Goal: Task Accomplishment & Management: Use online tool/utility

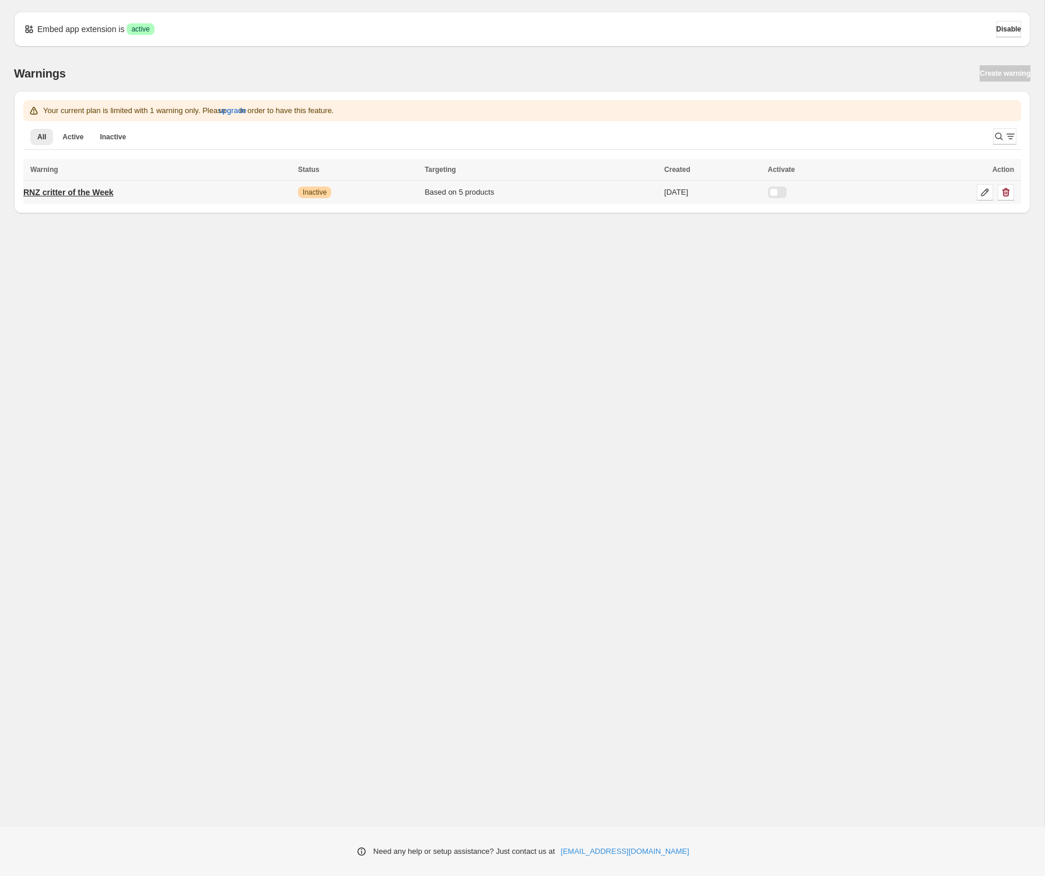
click at [106, 192] on p "RNZ critter of the Week" at bounding box center [68, 193] width 90 height 12
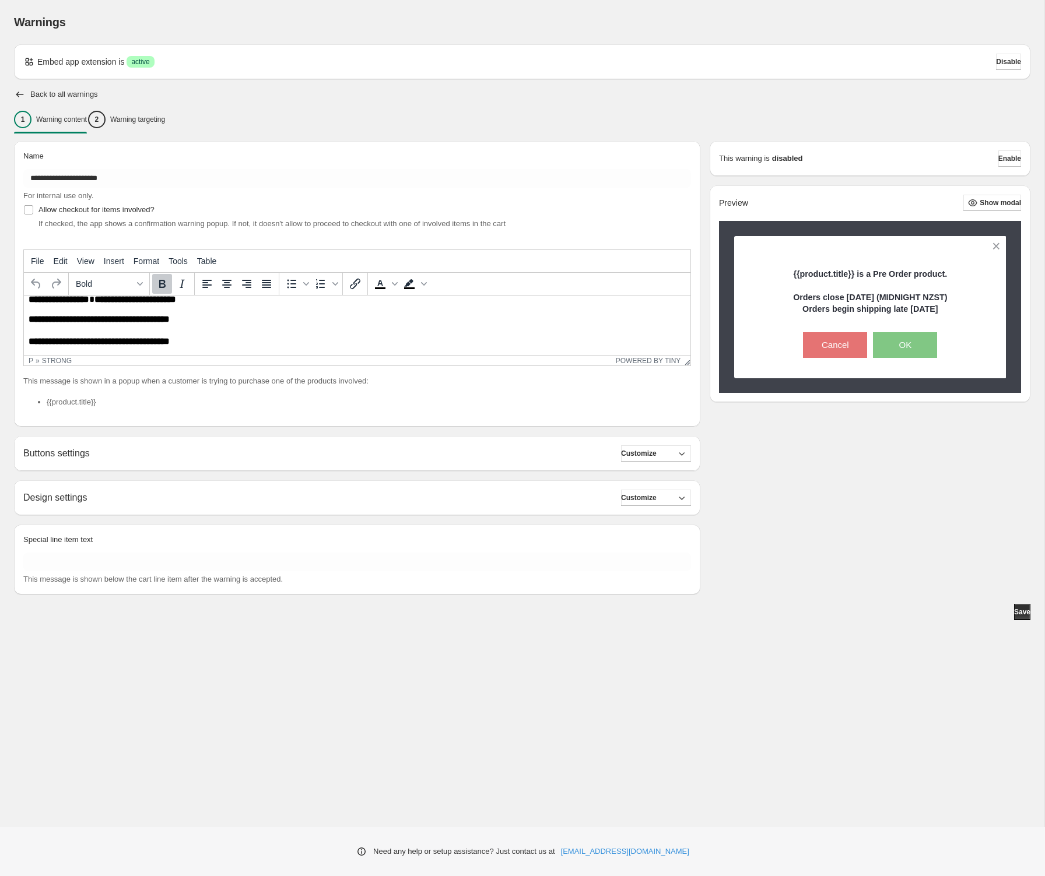
scroll to position [12, 0]
drag, startPoint x: 211, startPoint y: 342, endPoint x: 218, endPoint y: 341, distance: 6.6
click at [170, 342] on span "**********" at bounding box center [99, 340] width 141 height 9
click at [1001, 157] on span "Enable" at bounding box center [1009, 158] width 23 height 9
click at [999, 156] on span "Enable" at bounding box center [1009, 158] width 23 height 9
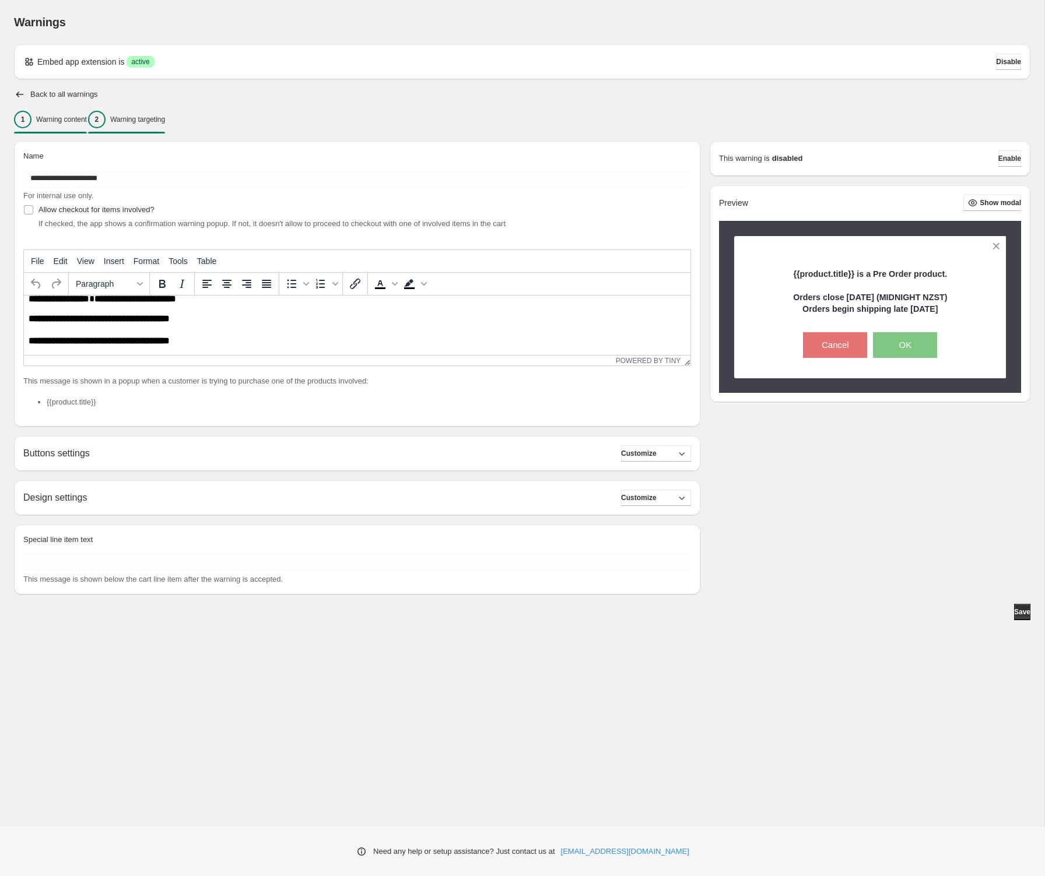
click at [165, 117] on p "Warning targeting" at bounding box center [137, 119] width 55 height 9
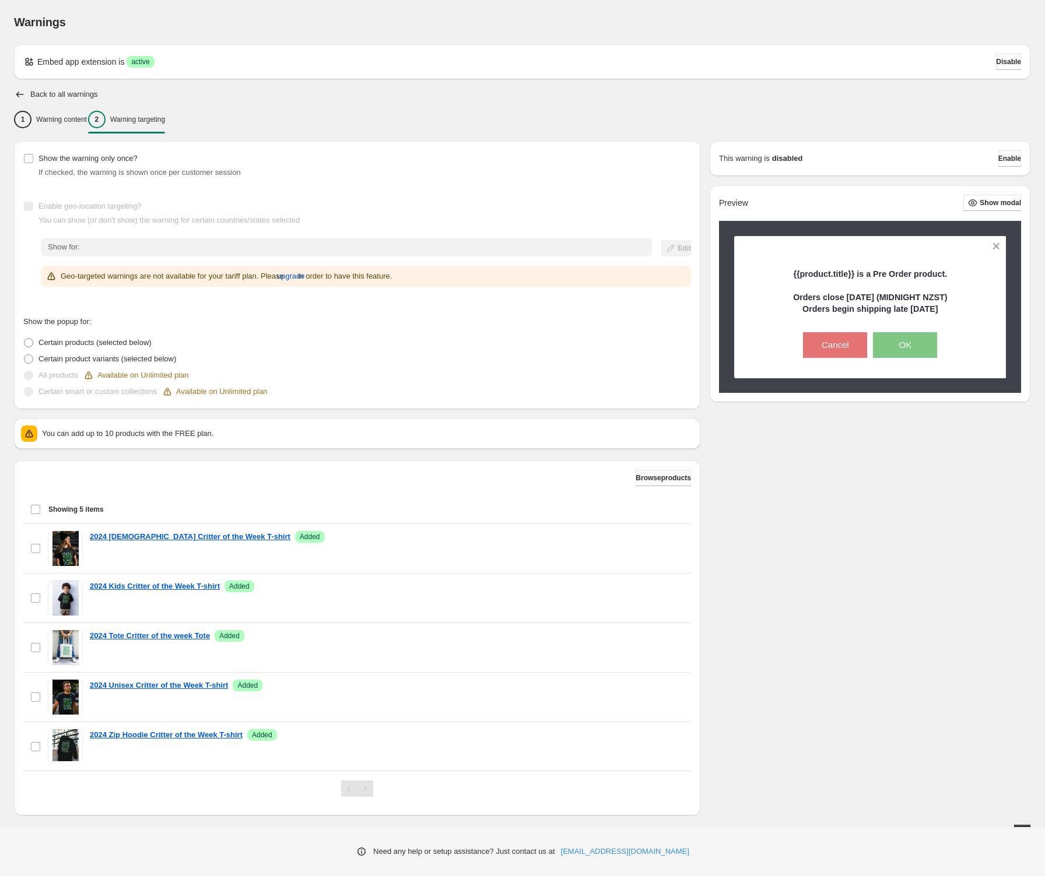
click at [640, 476] on span "Browse products" at bounding box center [663, 477] width 55 height 9
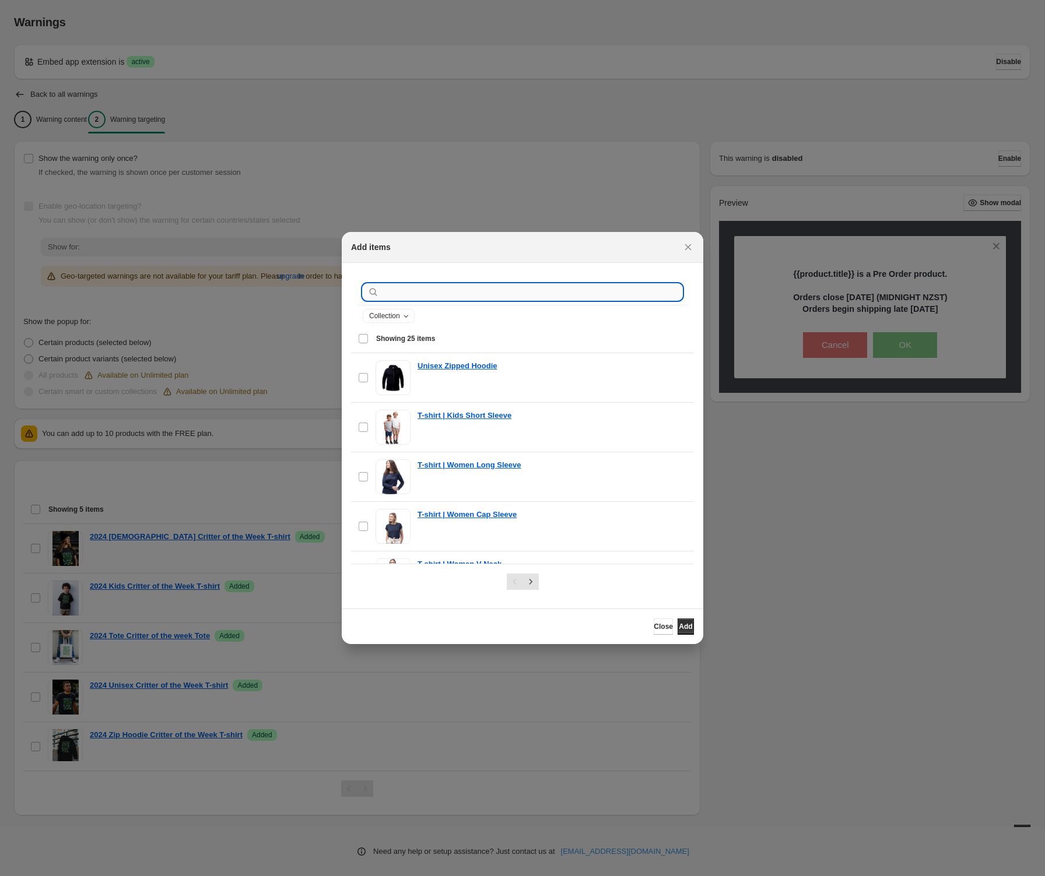
click at [442, 290] on input ":r1a:" at bounding box center [531, 292] width 301 height 16
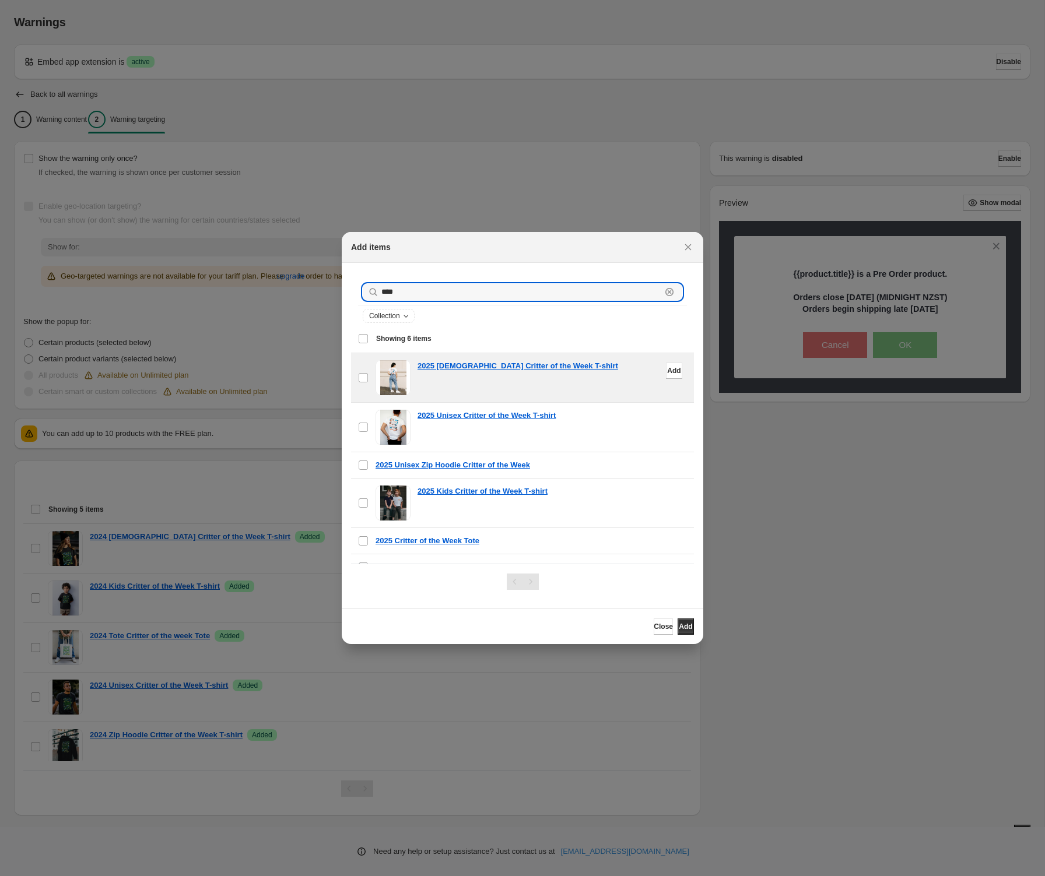
scroll to position [17, 0]
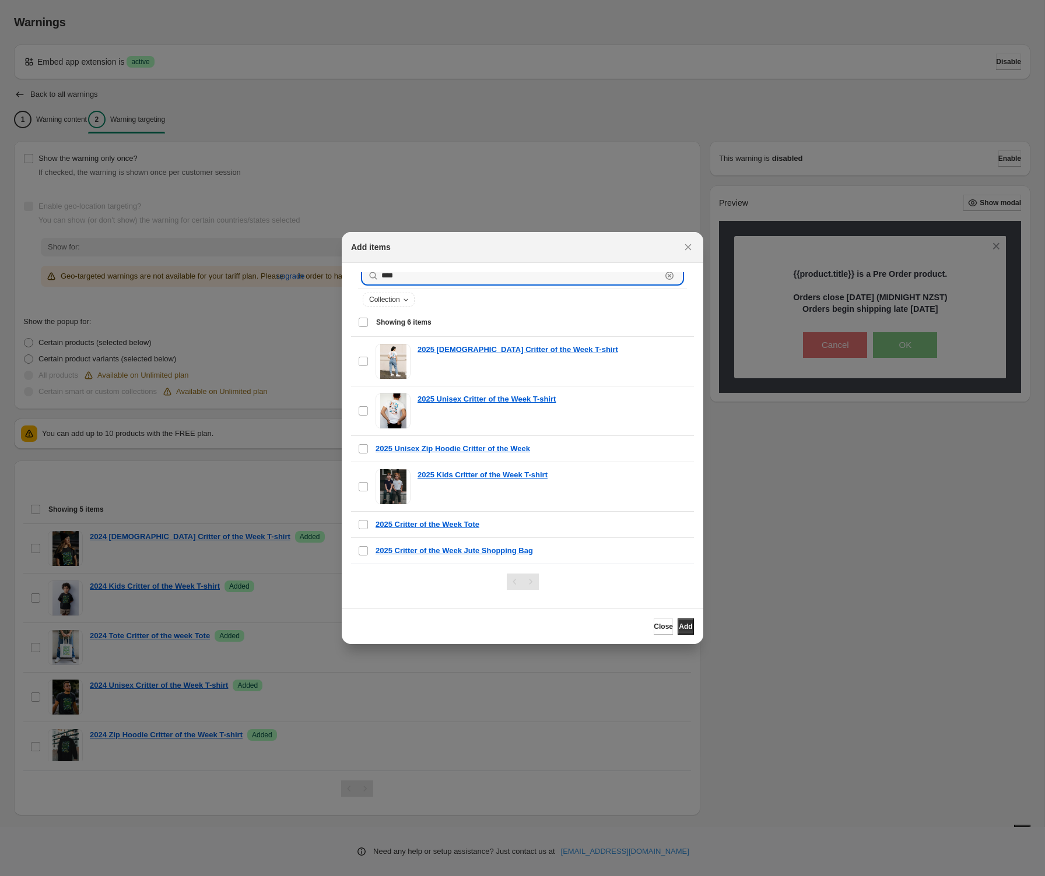
type input "****"
click at [363, 320] on div "Select all 6 items Showing 6 items" at bounding box center [522, 322] width 329 height 28
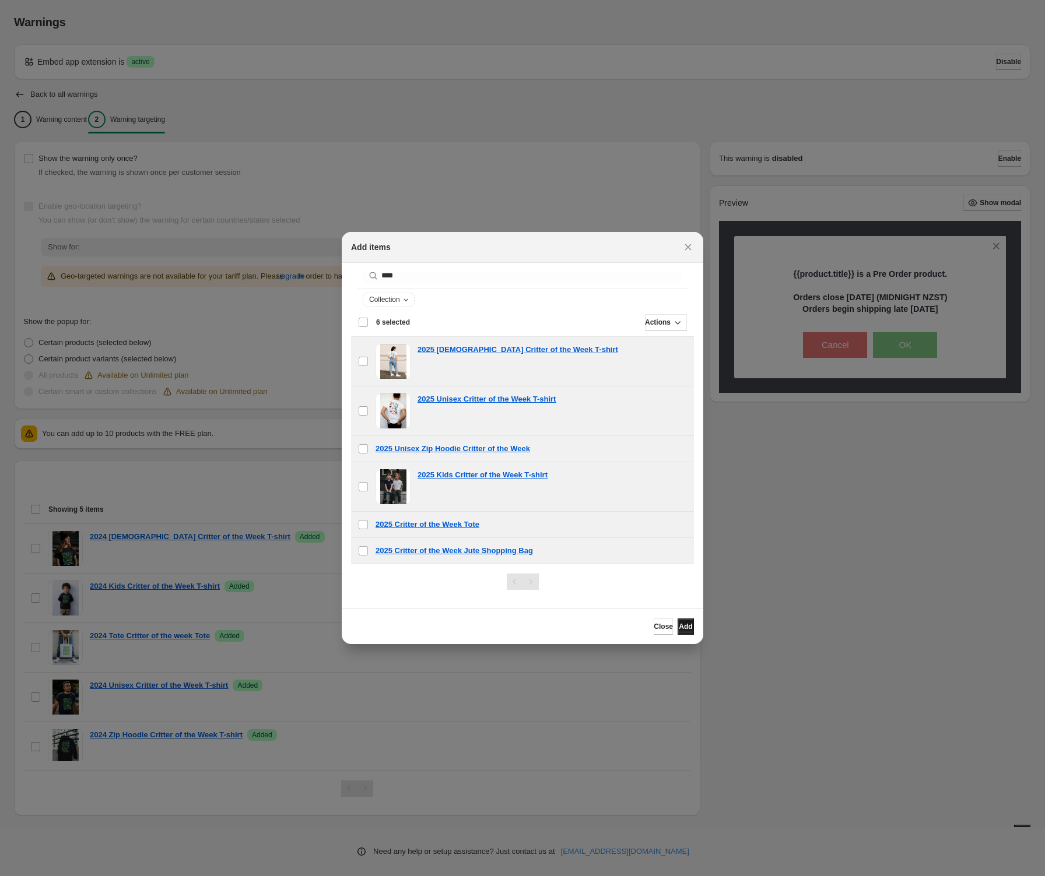
click at [681, 629] on span "Add" at bounding box center [685, 626] width 13 height 9
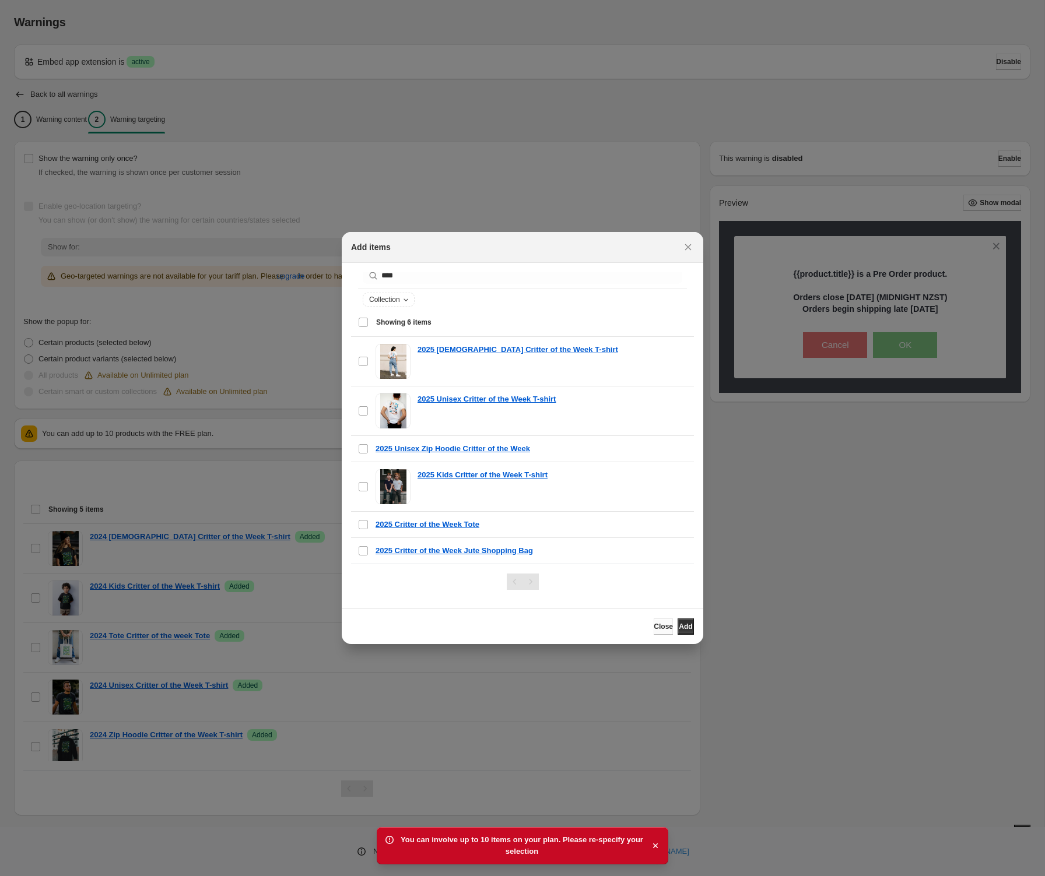
click at [654, 627] on span "Close" at bounding box center [663, 626] width 19 height 9
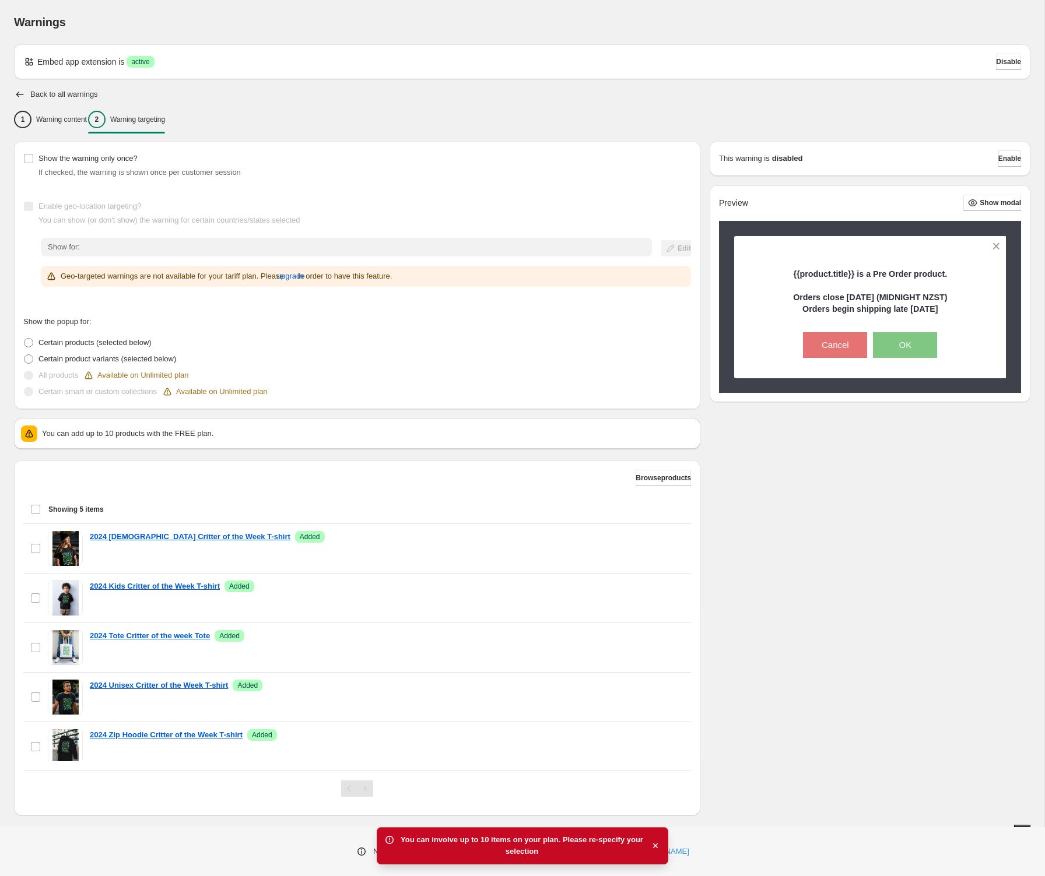
click at [34, 511] on div "Select all 5 items Showing 5 items" at bounding box center [357, 510] width 654 height 28
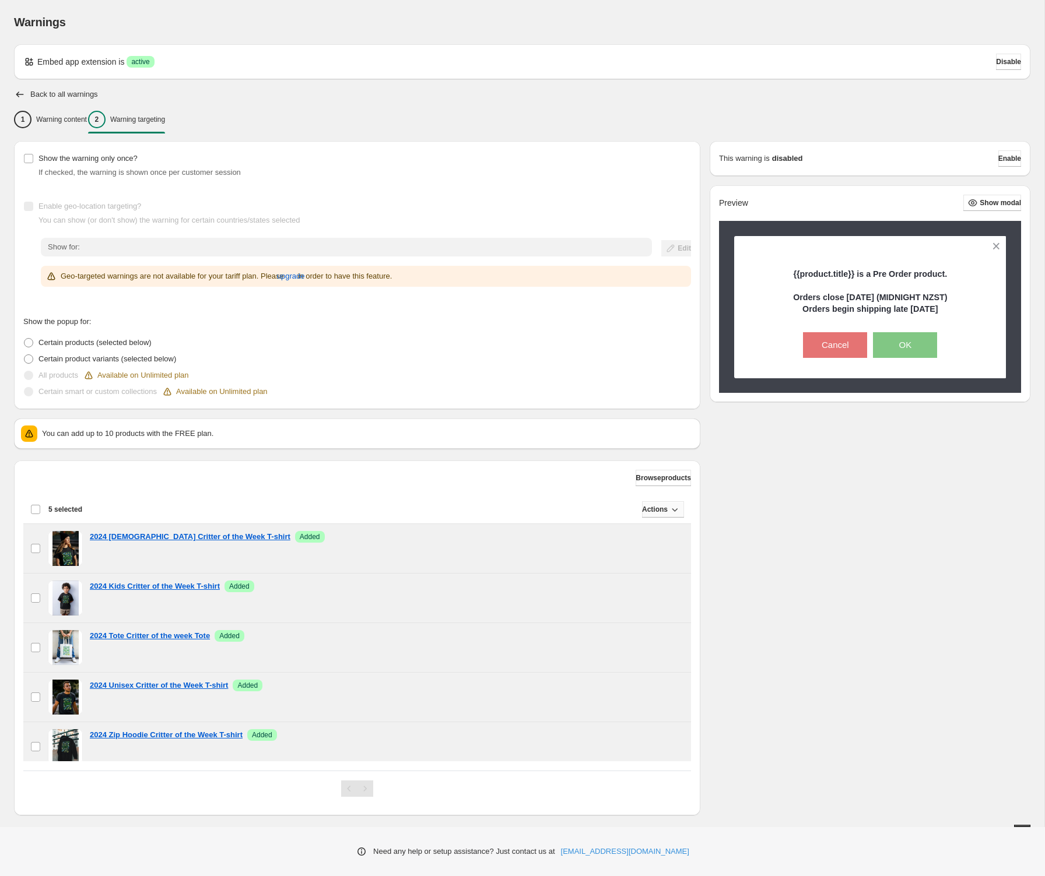
click at [670, 506] on icon "button" at bounding box center [675, 510] width 12 height 12
click at [675, 529] on span "Remove" at bounding box center [662, 533] width 28 height 9
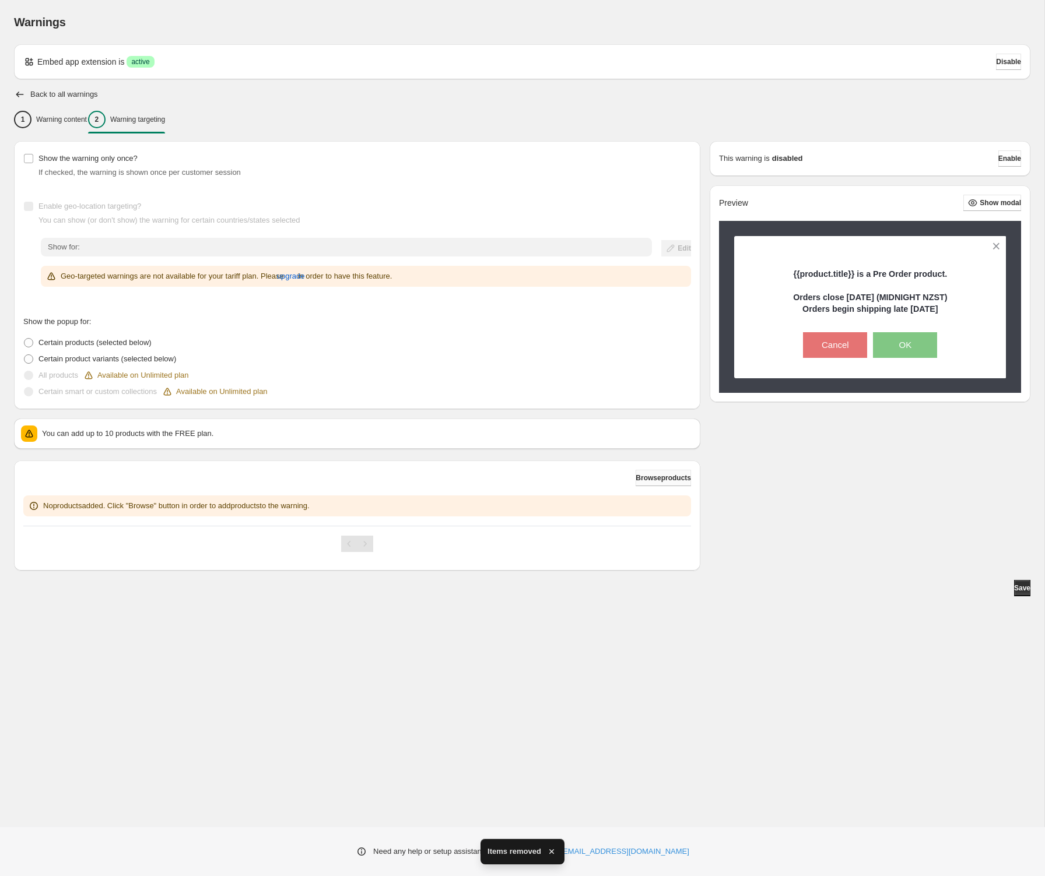
click at [657, 475] on span "Browse products" at bounding box center [663, 477] width 55 height 9
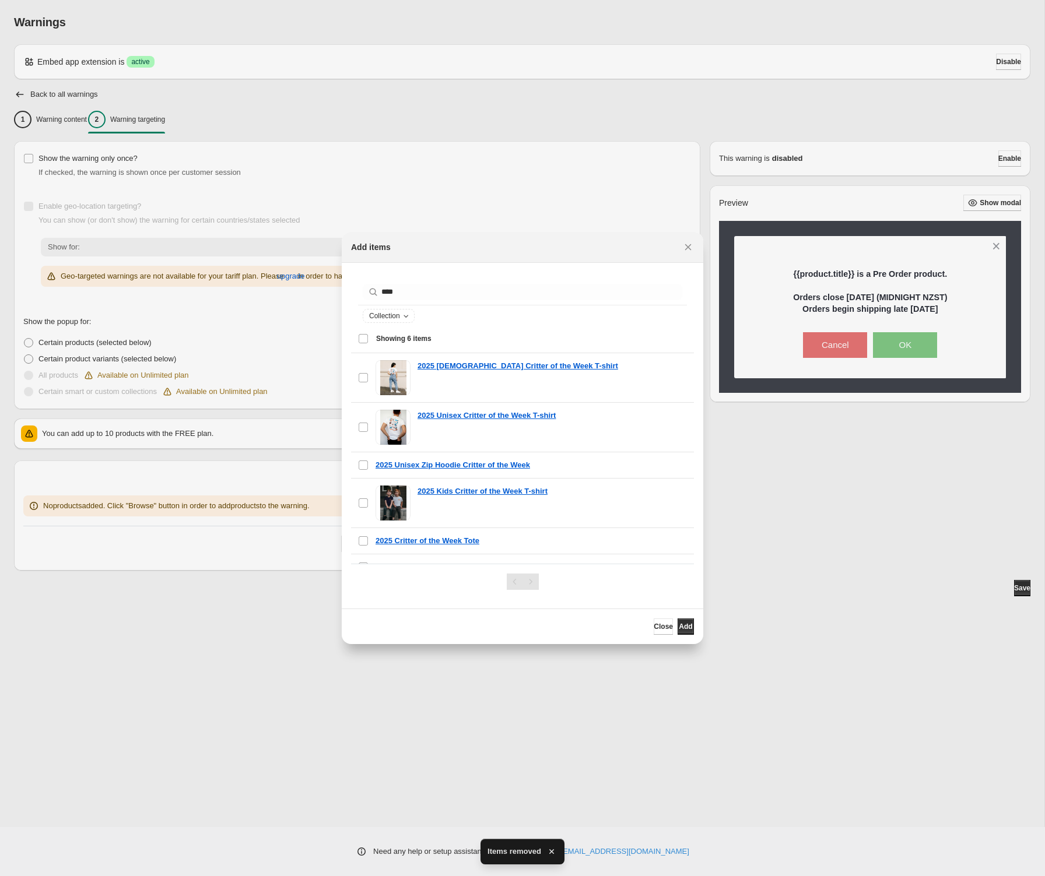
click at [365, 338] on div "Select all 6 items Showing 6 items" at bounding box center [522, 339] width 329 height 28
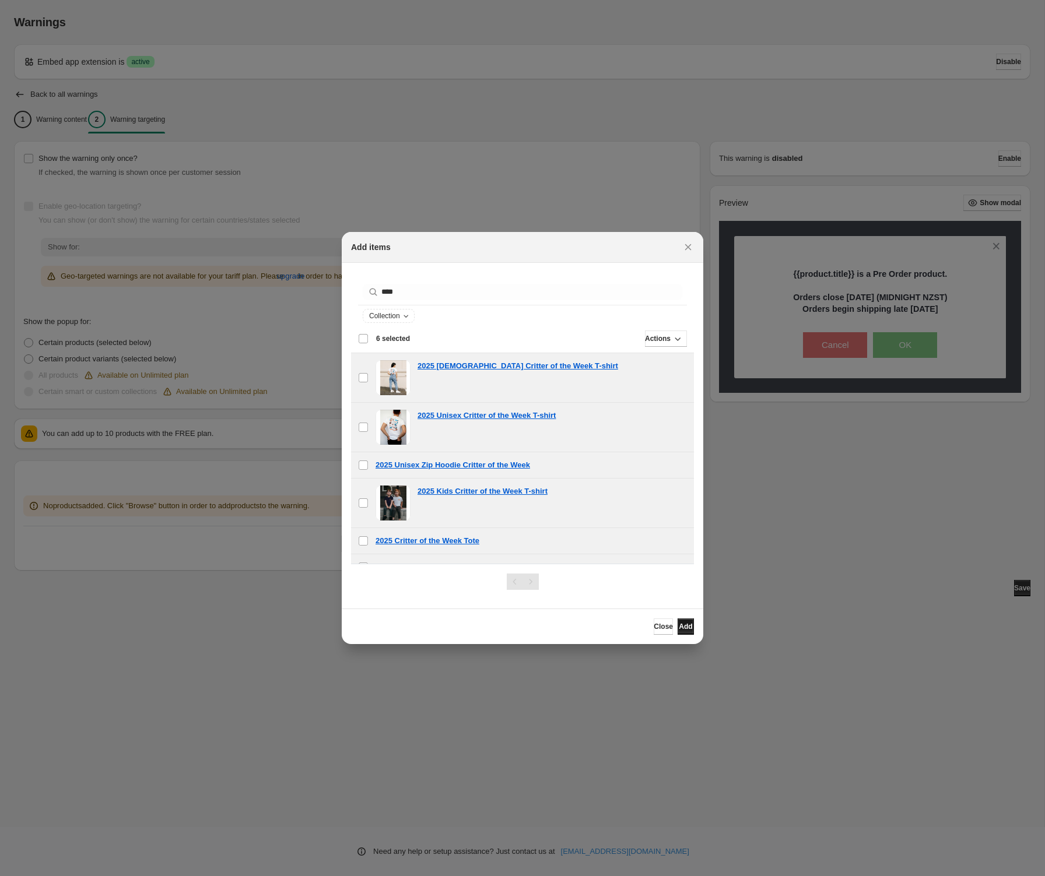
click at [681, 630] on span "Add" at bounding box center [685, 626] width 13 height 9
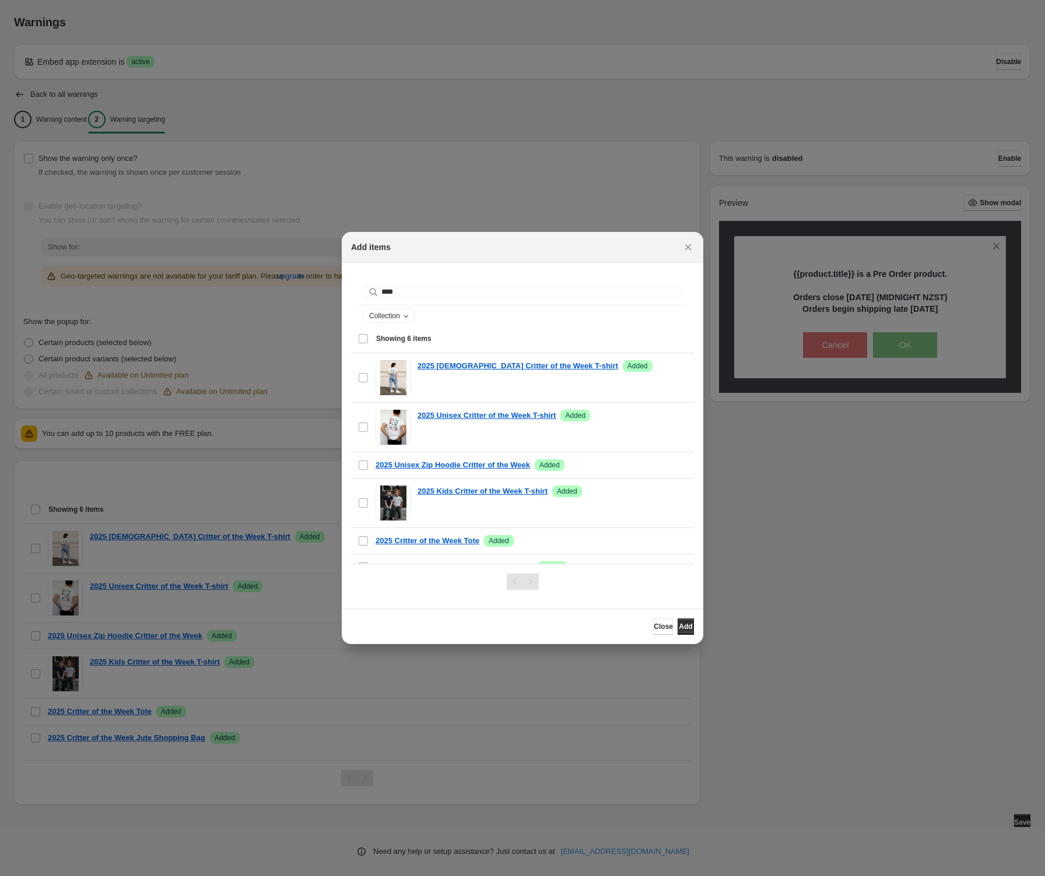
click at [654, 626] on span "Close" at bounding box center [663, 626] width 19 height 9
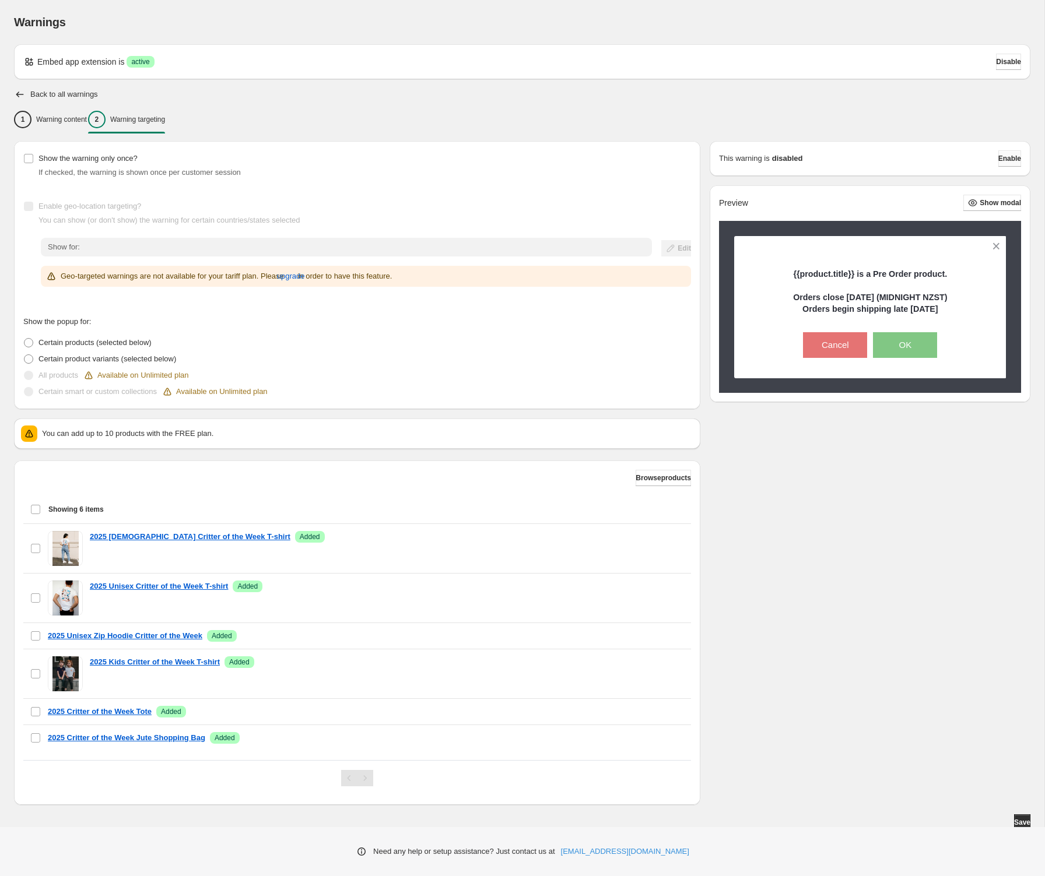
click at [1004, 157] on span "Enable" at bounding box center [1009, 158] width 23 height 9
click at [921, 124] on div "1 Warning content 2 Warning targeting" at bounding box center [522, 119] width 1016 height 24
click at [65, 108] on button "1 Warning content" at bounding box center [50, 119] width 73 height 24
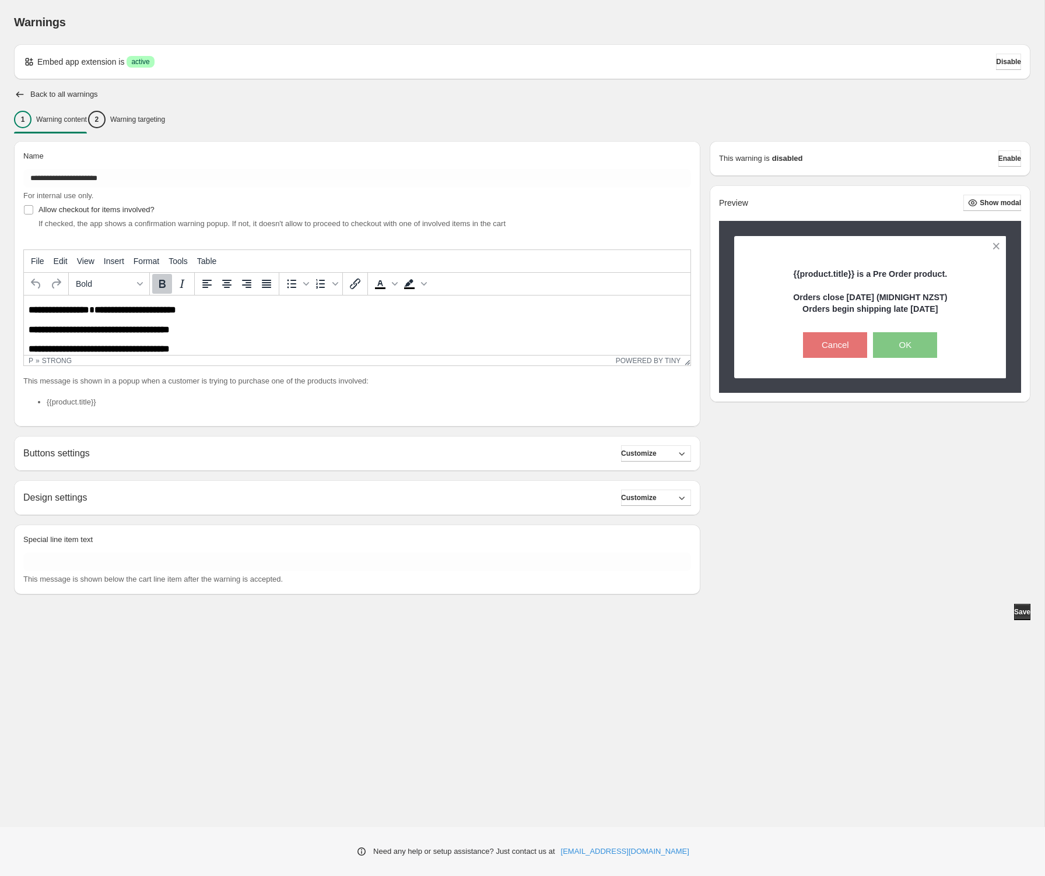
scroll to position [0, 0]
click at [998, 157] on span "Enable" at bounding box center [1009, 158] width 23 height 9
click at [853, 64] on div "Embed app extension is Success active Disable" at bounding box center [522, 62] width 998 height 16
click at [999, 158] on span "Enable" at bounding box center [1009, 158] width 23 height 9
click at [980, 202] on span "Show modal" at bounding box center [1000, 202] width 41 height 9
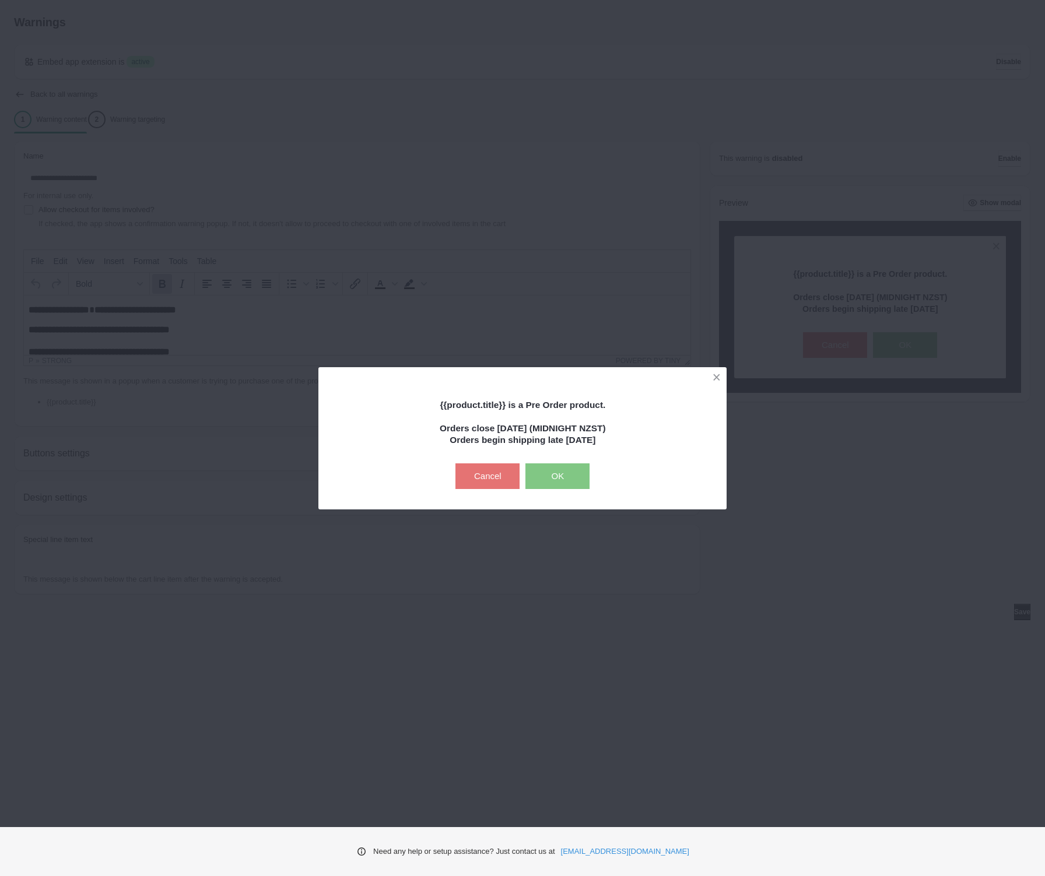
click at [568, 471] on button "OK" at bounding box center [557, 477] width 64 height 26
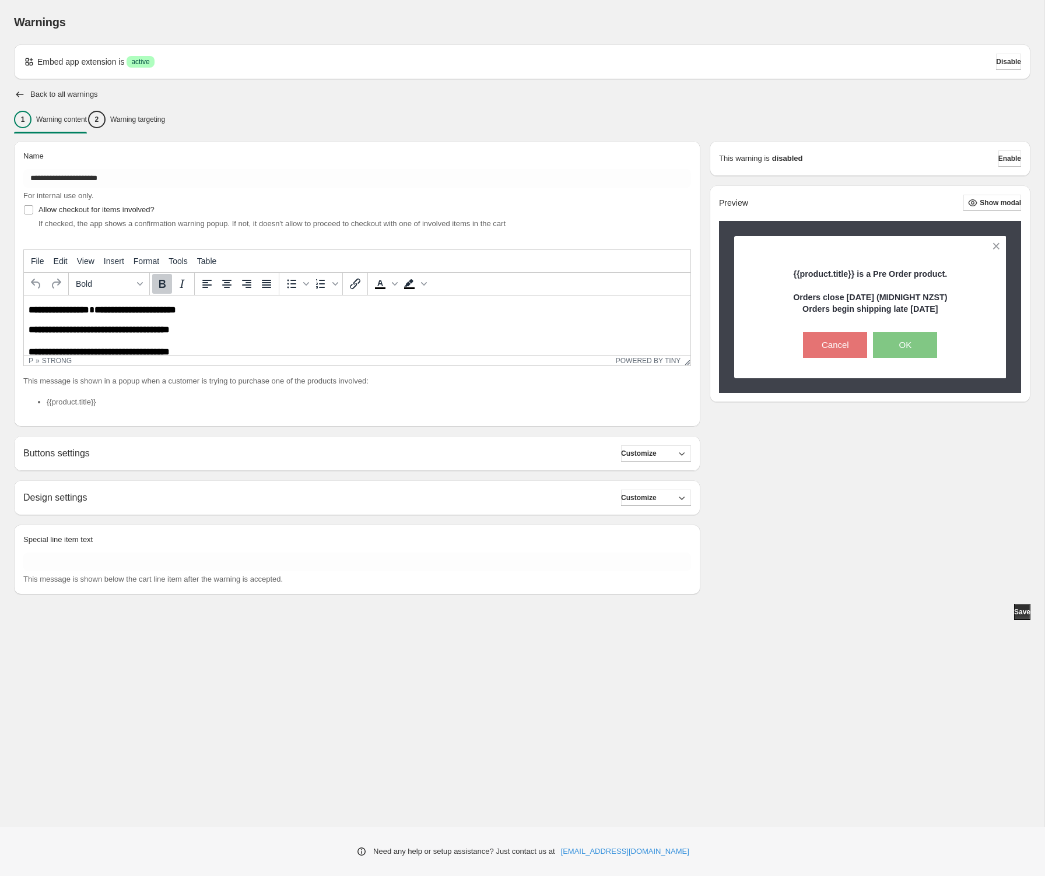
click at [899, 95] on div "Back to all warnings" at bounding box center [522, 95] width 1016 height 12
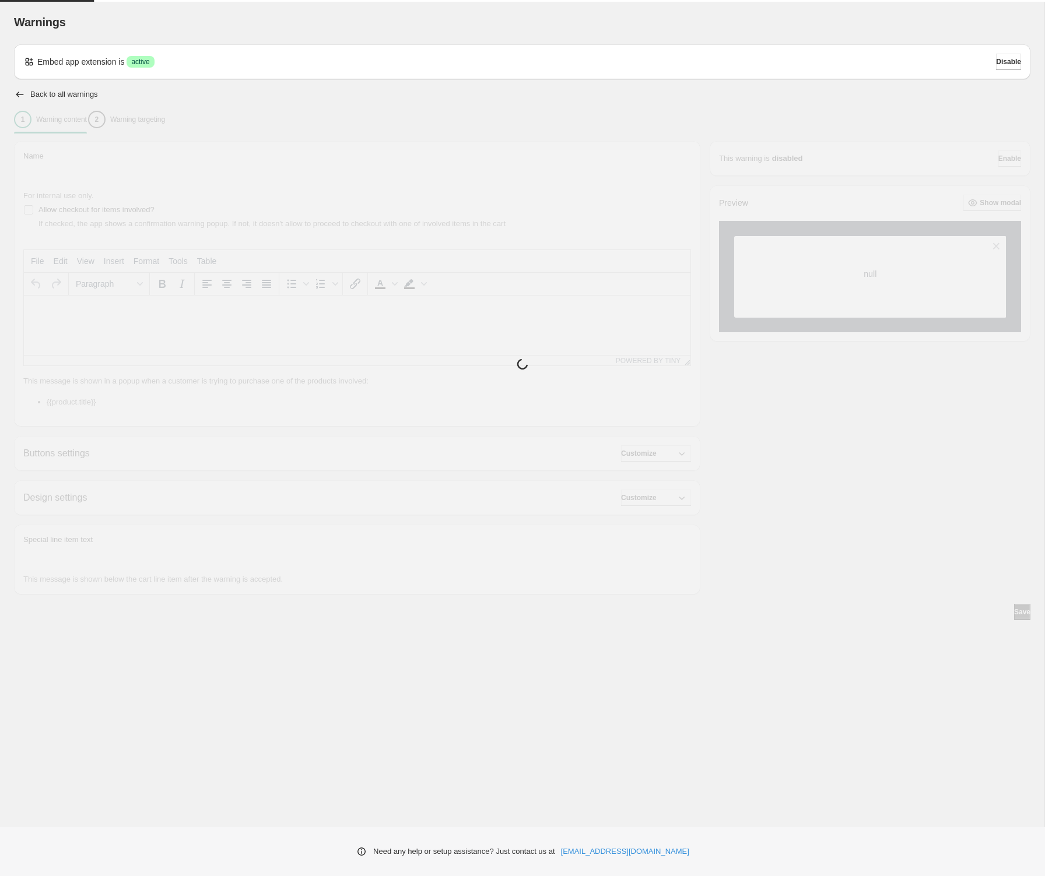
type input "**********"
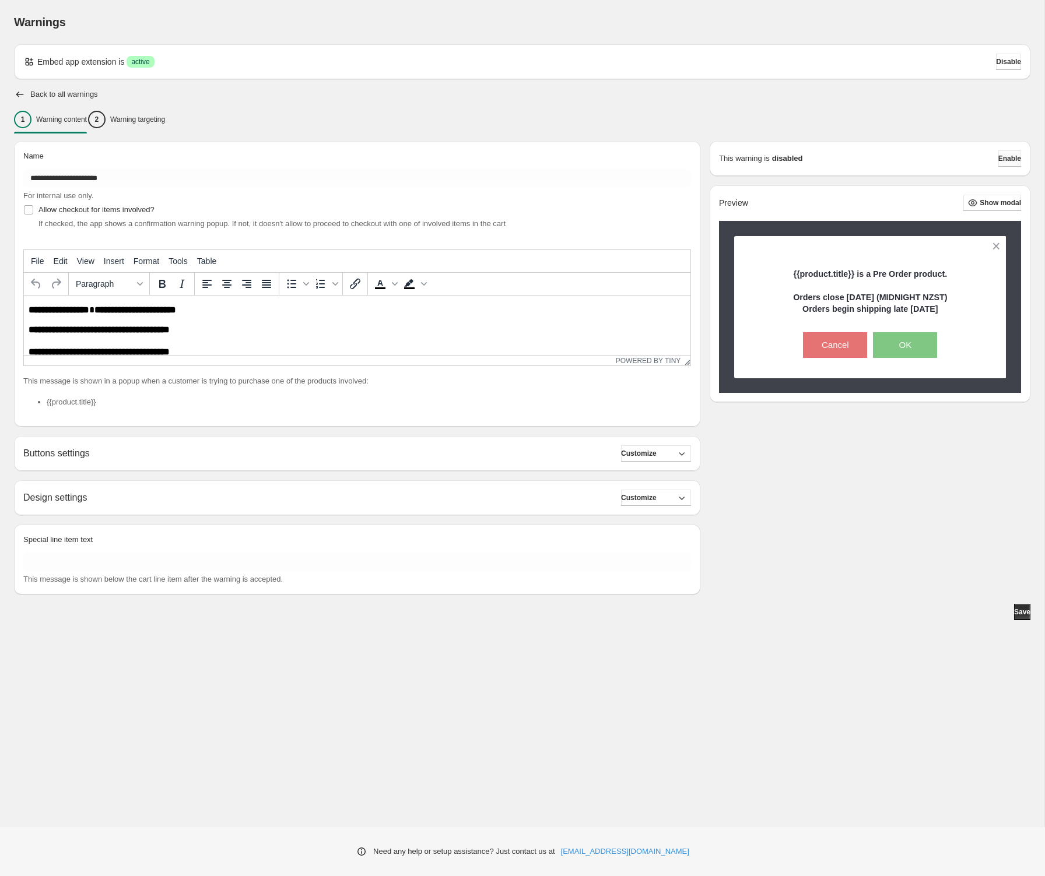
click at [998, 159] on span "Enable" at bounding box center [1009, 158] width 23 height 9
click at [52, 86] on div "**********" at bounding box center [522, 332] width 1016 height 576
click at [54, 90] on h2 "Back to all warnings" at bounding box center [64, 94] width 68 height 9
click at [16, 95] on icon "button" at bounding box center [20, 95] width 12 height 12
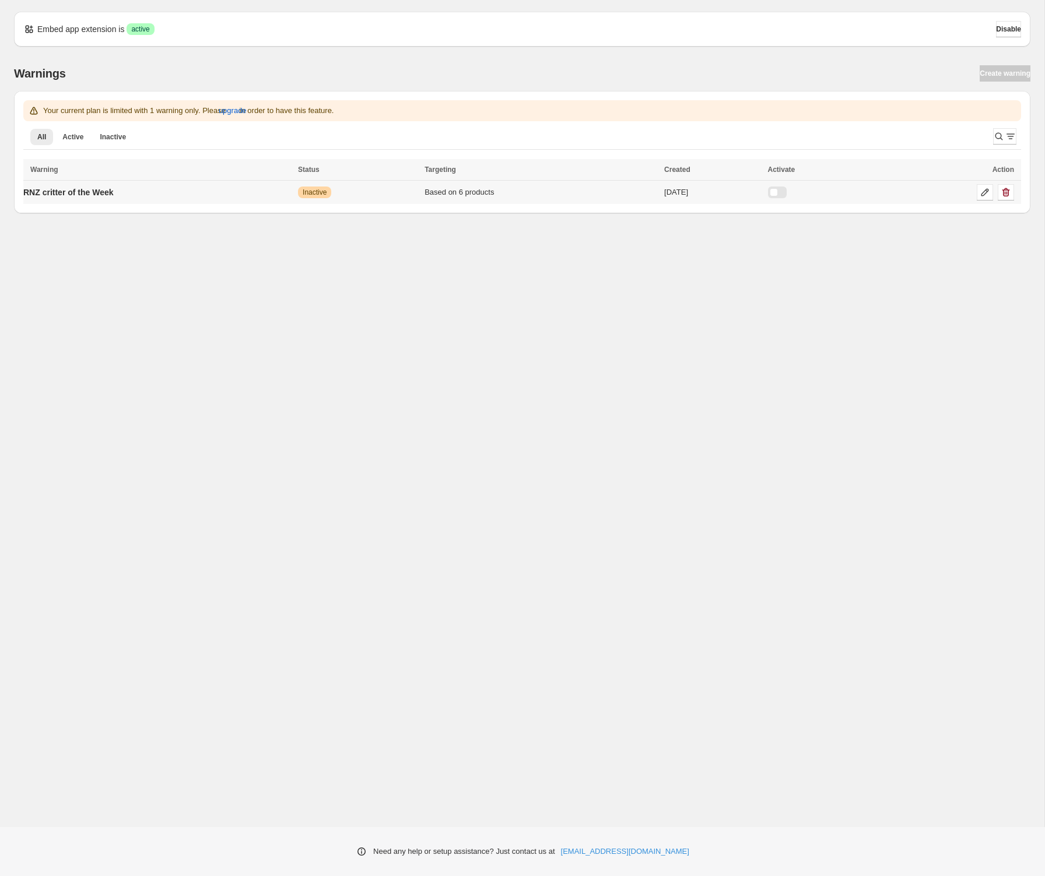
click at [787, 192] on div at bounding box center [777, 193] width 19 height 12
click at [697, 254] on div "Embed app extension is Success active Disable Warnings Create warning Your curr…" at bounding box center [522, 413] width 1044 height 827
click at [73, 192] on p "RNZ critter of the Week" at bounding box center [68, 193] width 90 height 12
click at [71, 194] on p "RNZ critter of the Week" at bounding box center [68, 193] width 90 height 12
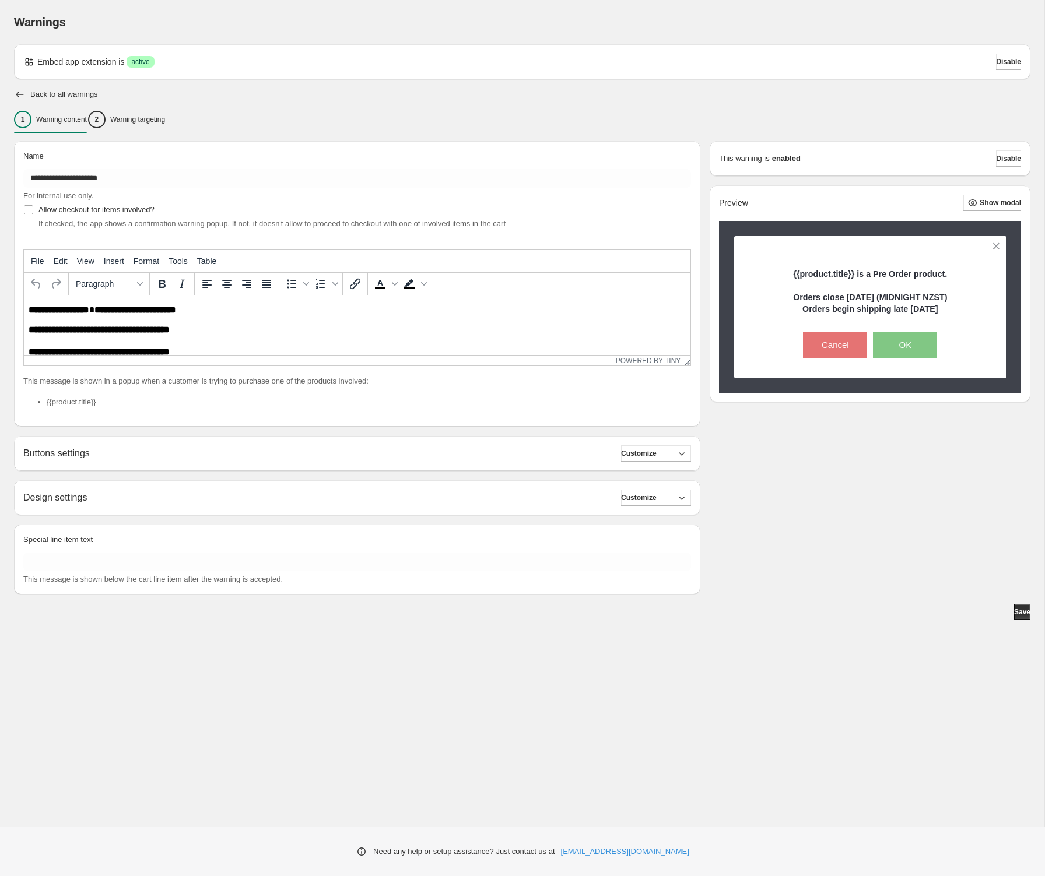
click at [828, 492] on div "**********" at bounding box center [522, 368] width 1016 height 454
